Goal: Check status: Check status

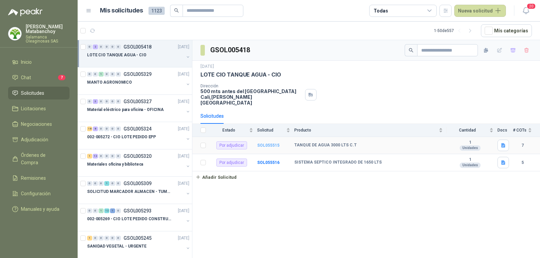
click at [262, 143] on b "SOL055515" at bounding box center [268, 145] width 22 height 5
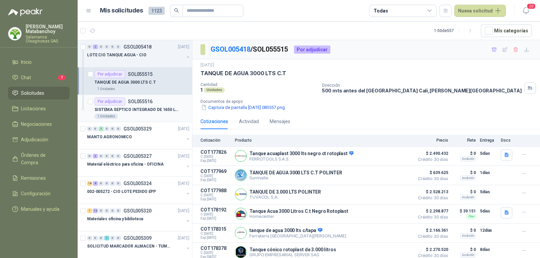
click at [150, 109] on p "SISTEMA SEPTICO INTEGRADO DE 1650 LTS" at bounding box center [136, 110] width 84 height 6
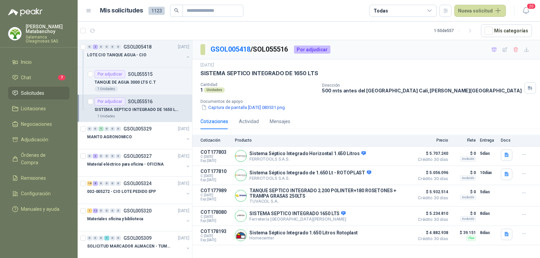
click at [42, 94] on span "Solicitudes" at bounding box center [32, 92] width 23 height 7
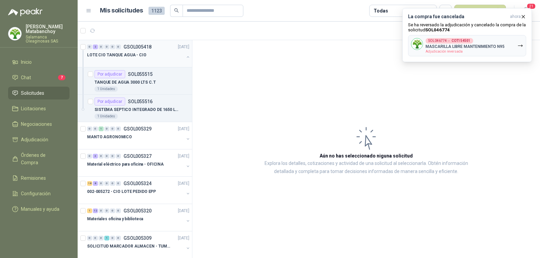
click at [185, 57] on button "button" at bounding box center [187, 56] width 5 height 5
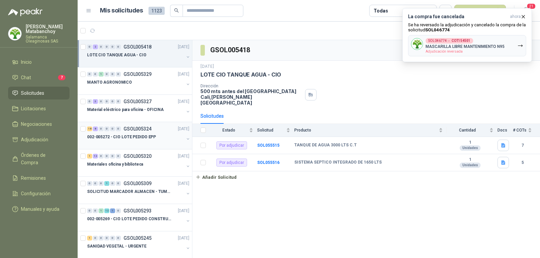
click at [116, 142] on div at bounding box center [135, 143] width 97 height 5
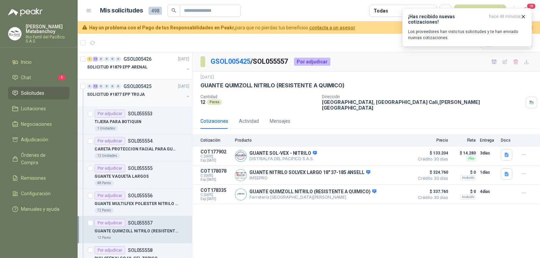
click at [179, 98] on div "SOLICITUD #1877 EPP TROJA" at bounding box center [139, 96] width 104 height 13
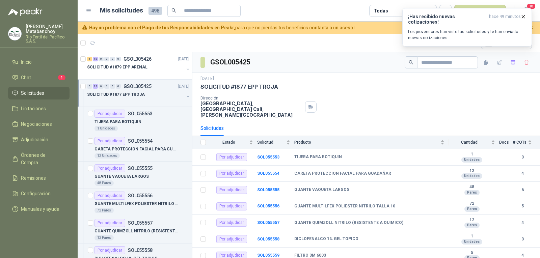
click at [185, 98] on icon "button" at bounding box center [187, 96] width 5 height 5
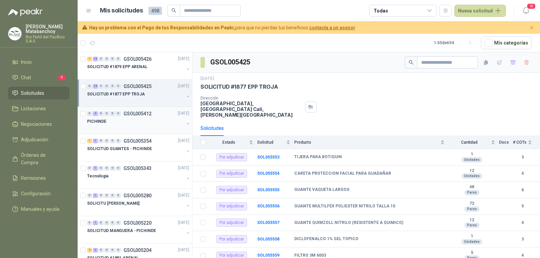
click at [135, 127] on div at bounding box center [135, 128] width 97 height 5
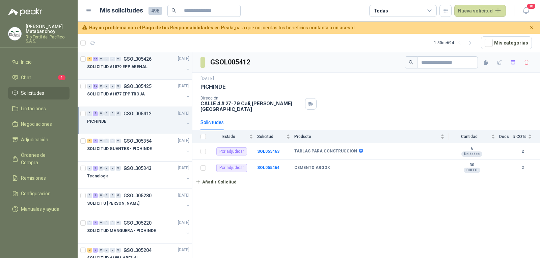
click at [130, 63] on div "SOLICITUD #1879 EPP ARENAL" at bounding box center [135, 67] width 97 height 8
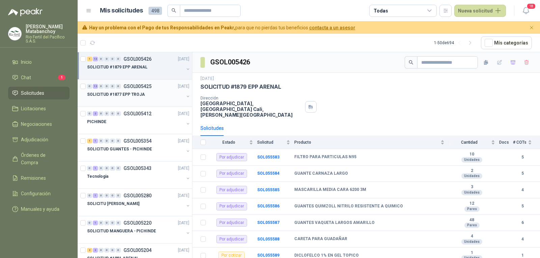
click at [138, 101] on div at bounding box center [135, 100] width 97 height 5
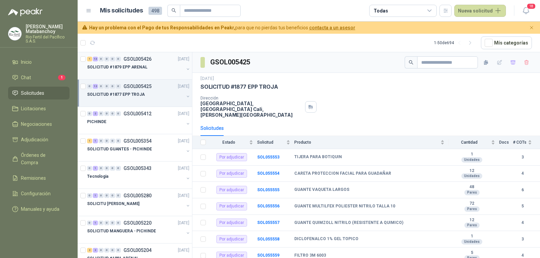
click at [136, 68] on p "SOLICITUD #1879 EPP ARENAL" at bounding box center [117, 67] width 60 height 6
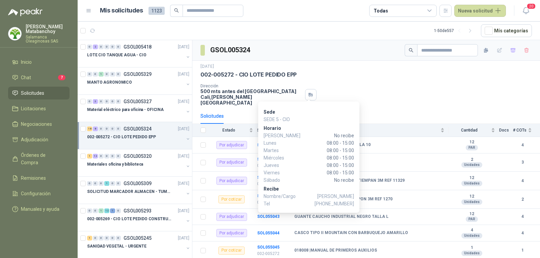
click at [273, 134] on span "[PERSON_NAME]" at bounding box center [276, 135] width 27 height 7
click at [334, 96] on div "Dirección 500 mts antes del [GEOGRAPHIC_DATA] Cali , [PERSON_NAME][GEOGRAPHIC_D…" at bounding box center [365, 95] width 331 height 22
